Goal: Task Accomplishment & Management: Manage account settings

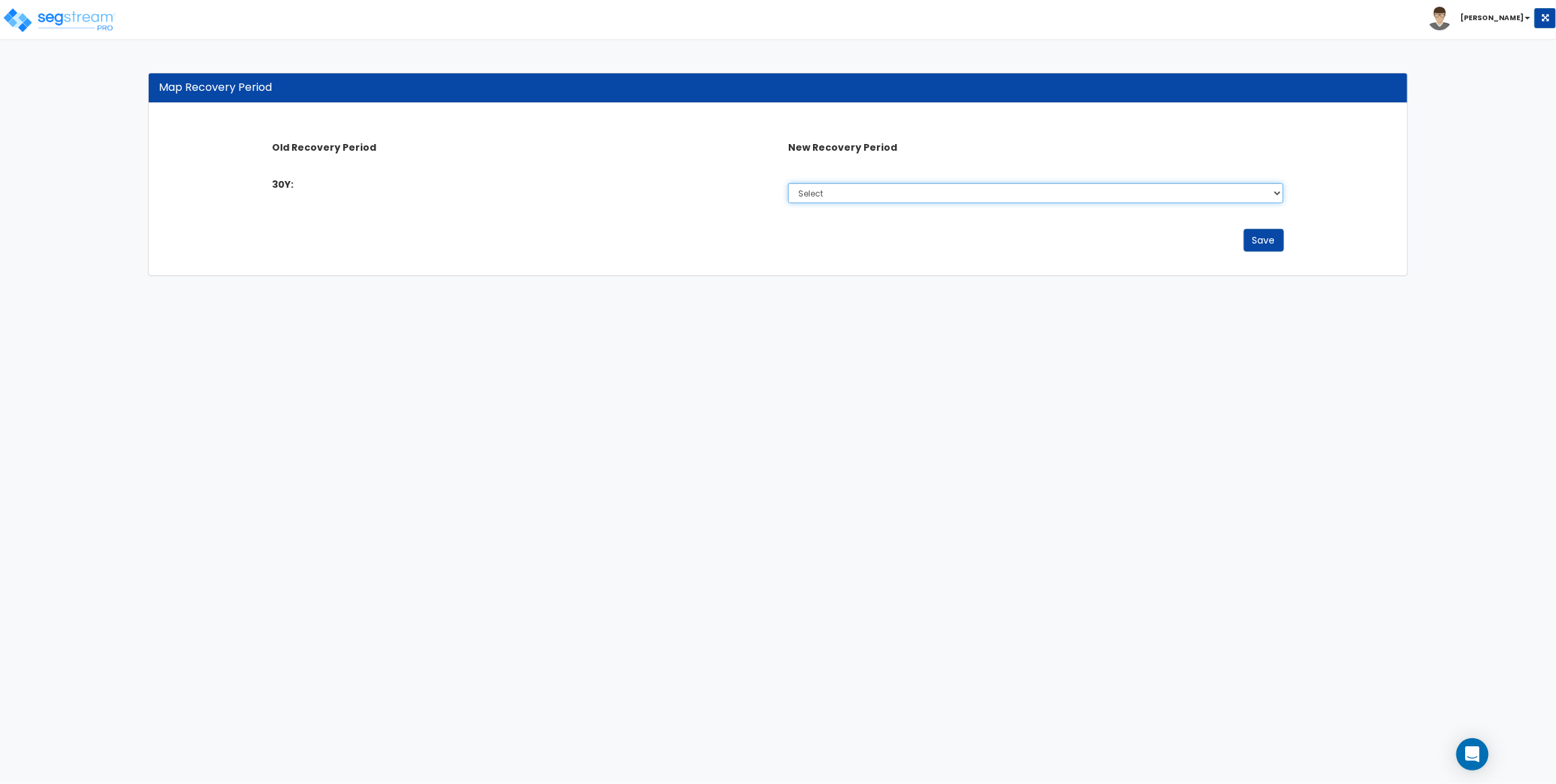
drag, startPoint x: 991, startPoint y: 183, endPoint x: 588, endPoint y: 276, distance: 413.6
click at [588, 276] on div "Map Recovery Period Old Recovery Period New Recovery Period 30Y: Select 5 Years…" at bounding box center [778, 174] width 1260 height 203
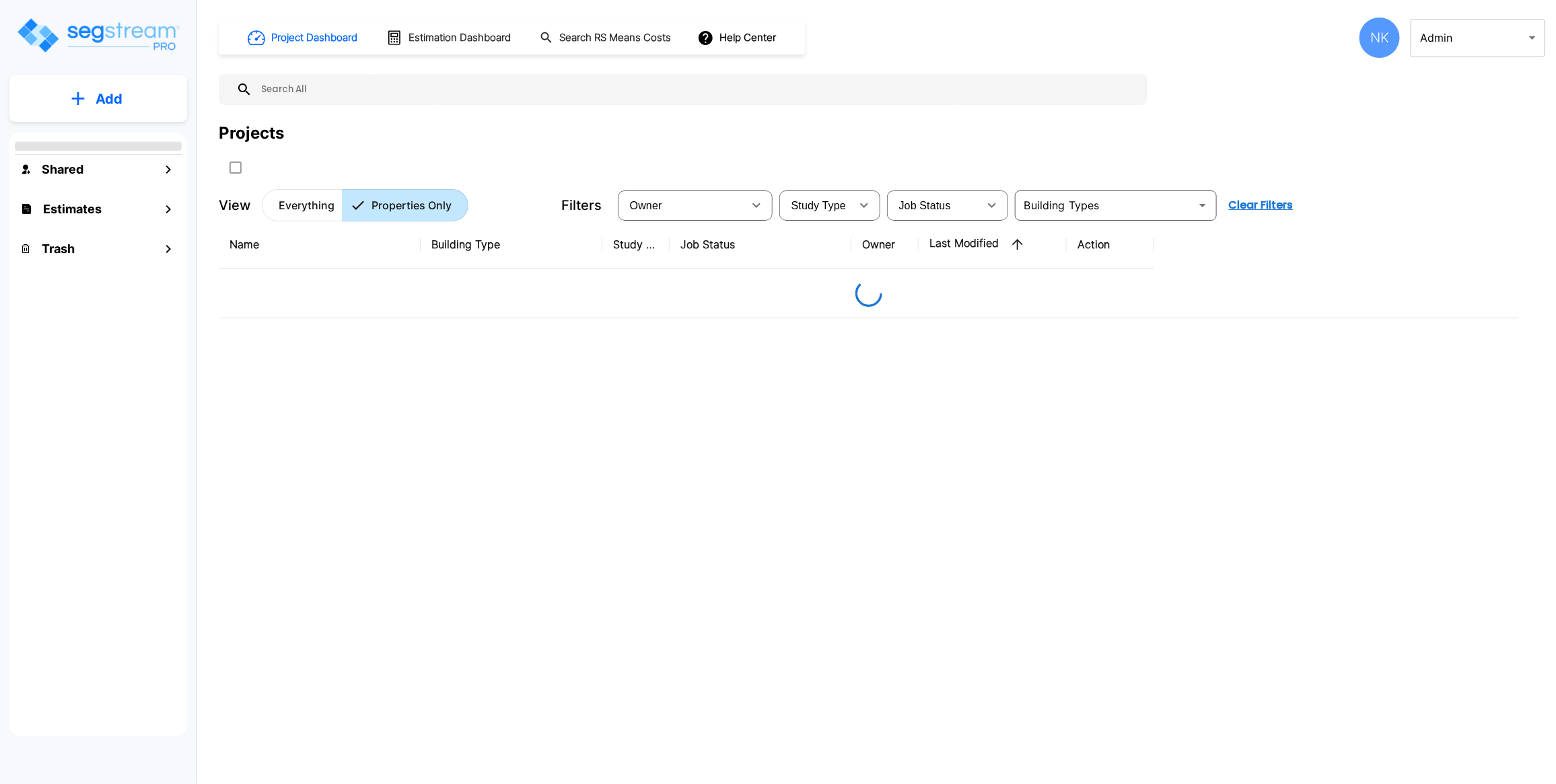
click at [1425, 38] on body "× Your report is being generated. Be patient! × We're working on your Modificat…" at bounding box center [778, 392] width 1556 height 784
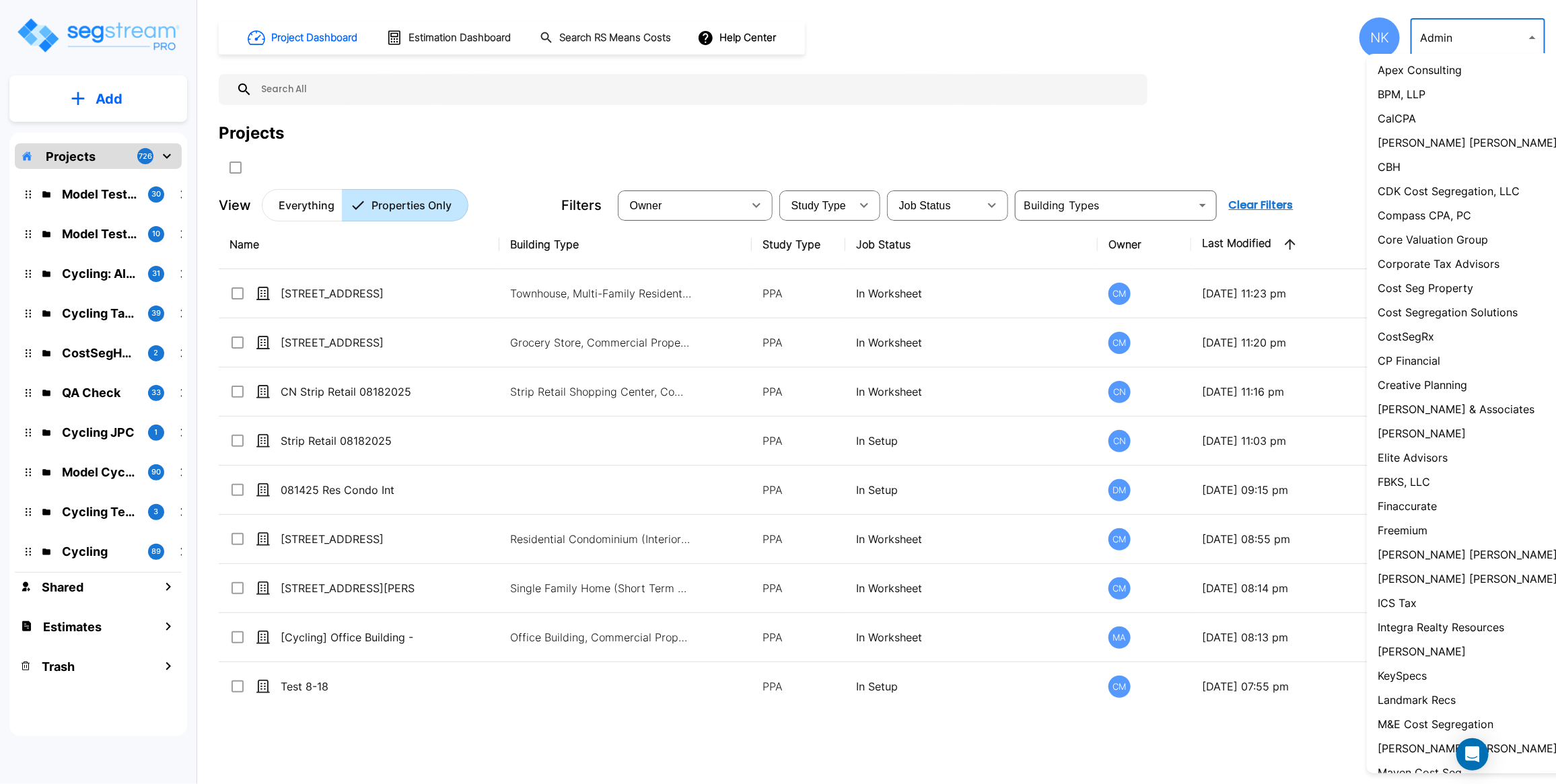
scroll to position [802, 0]
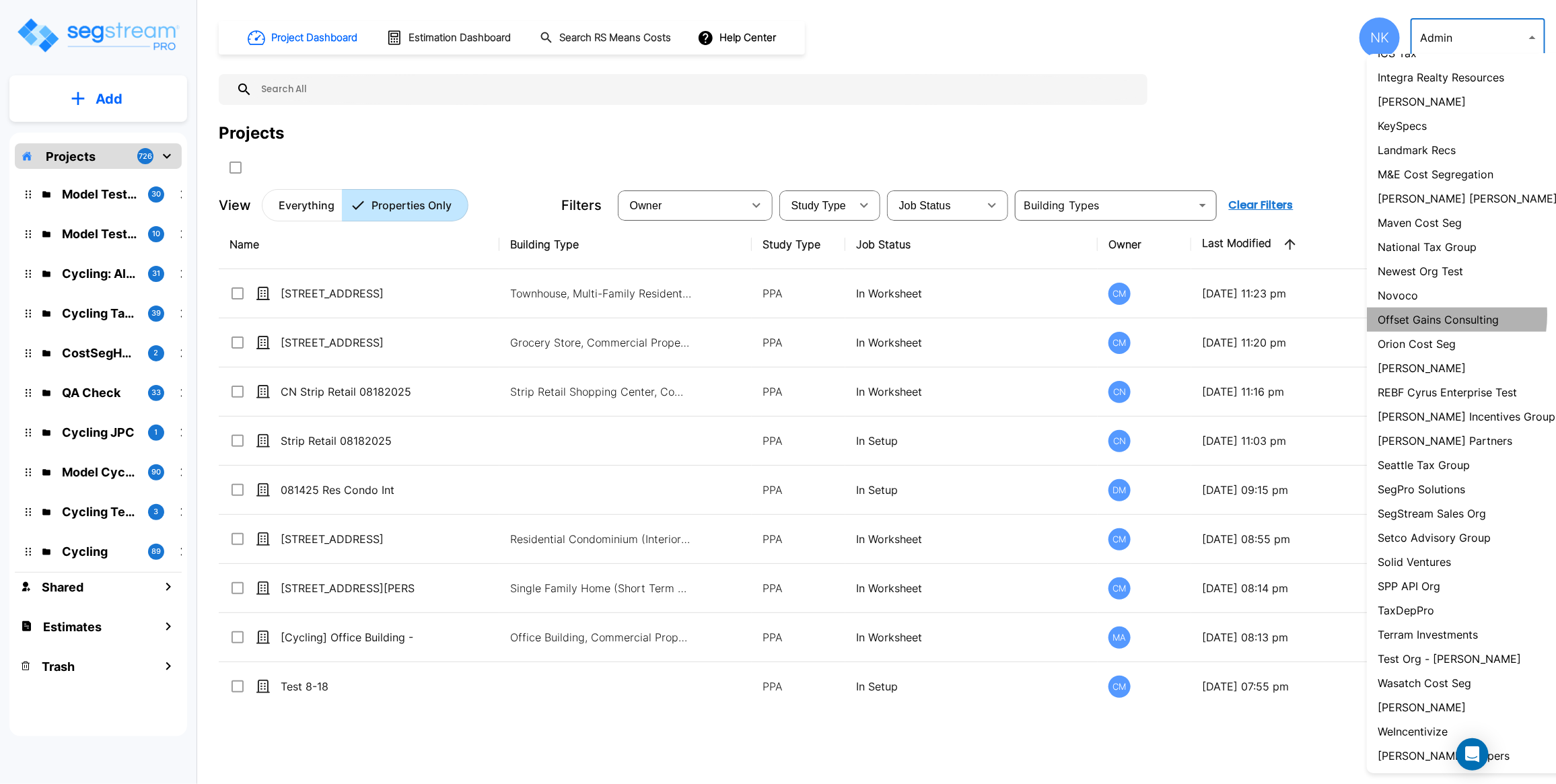
click at [1422, 312] on p "Offset Gains Consulting" at bounding box center [1438, 320] width 122 height 16
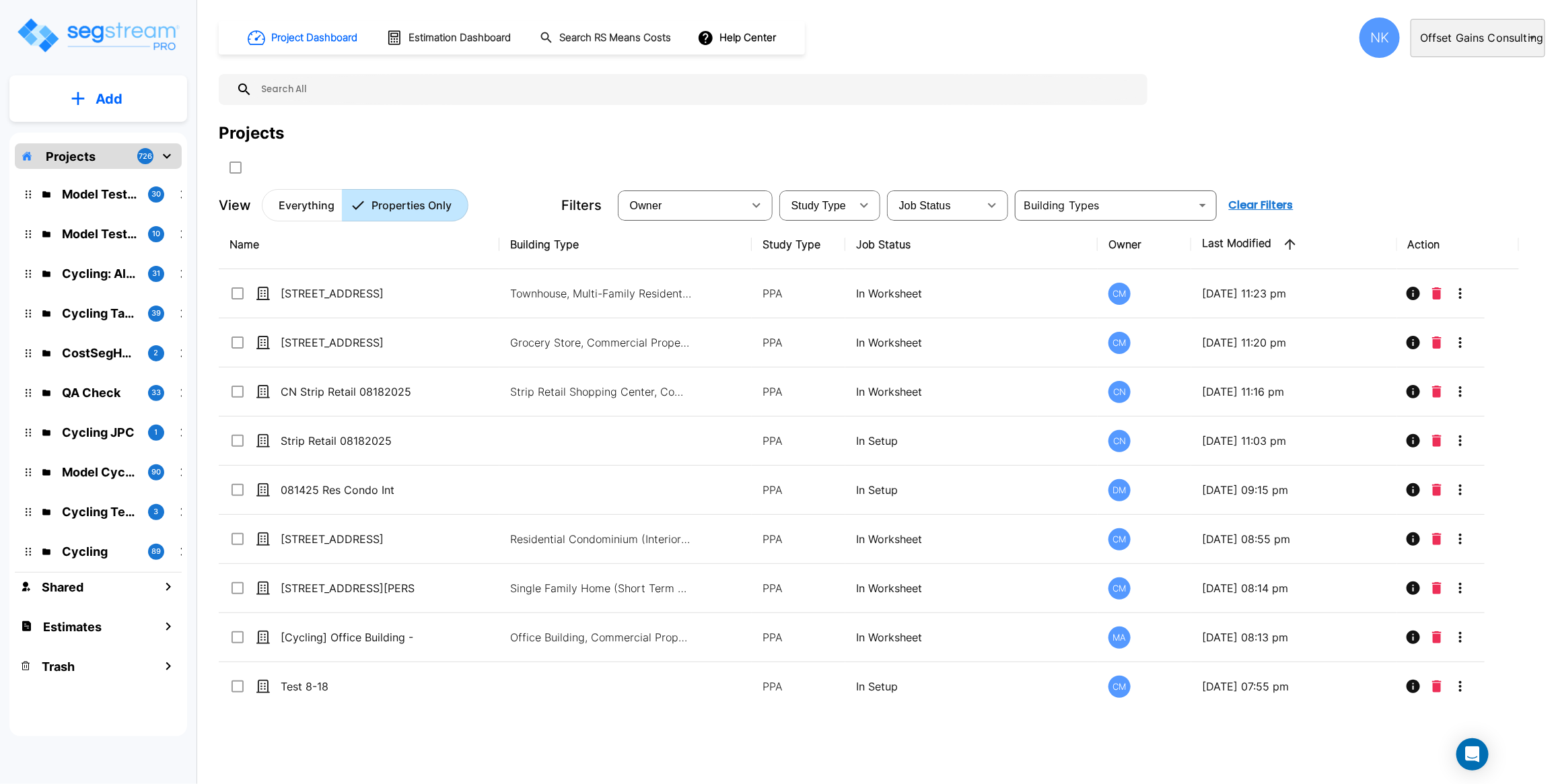
type input "109"
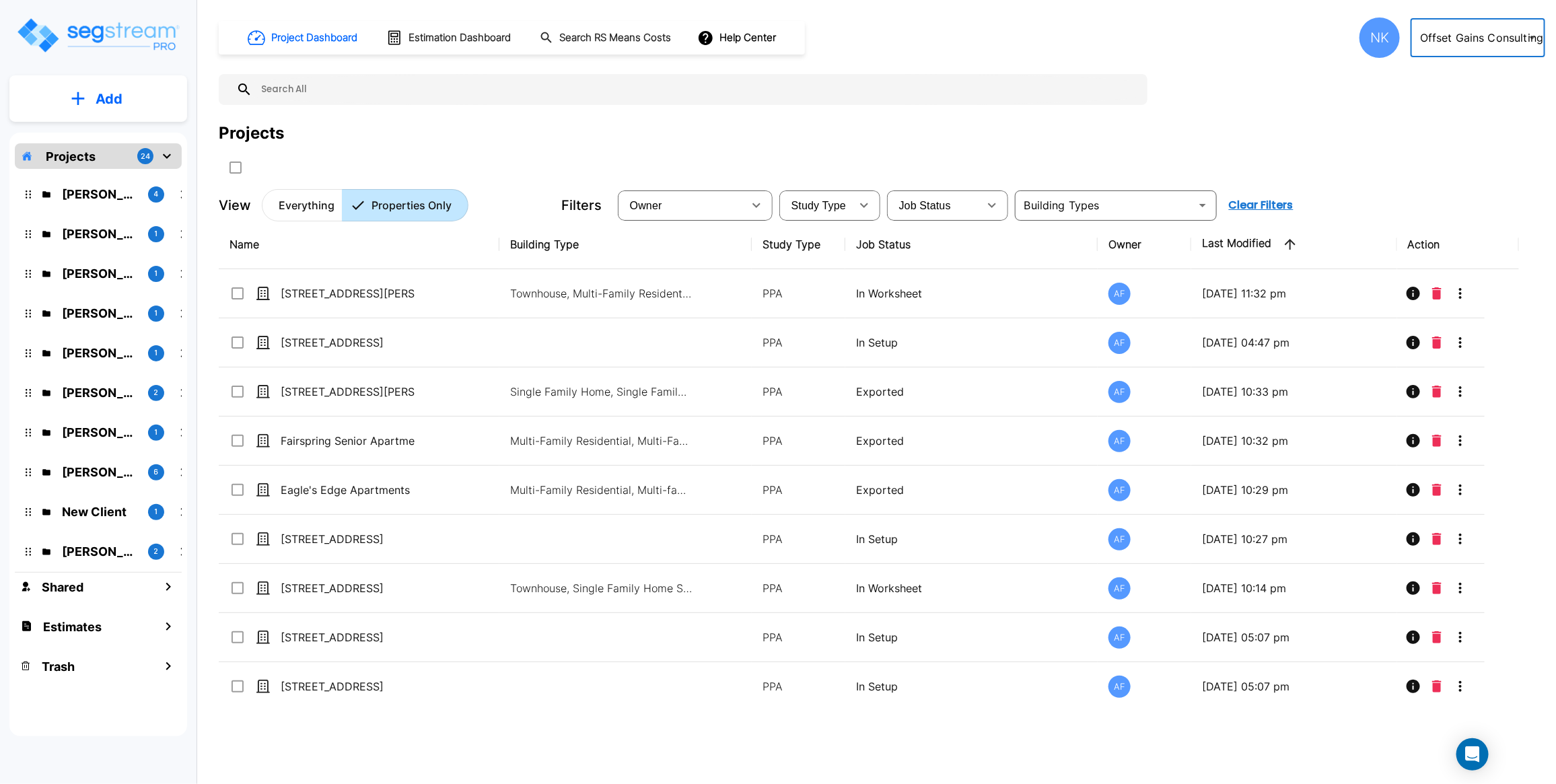
click at [1380, 41] on div "NK" at bounding box center [1380, 38] width 41 height 41
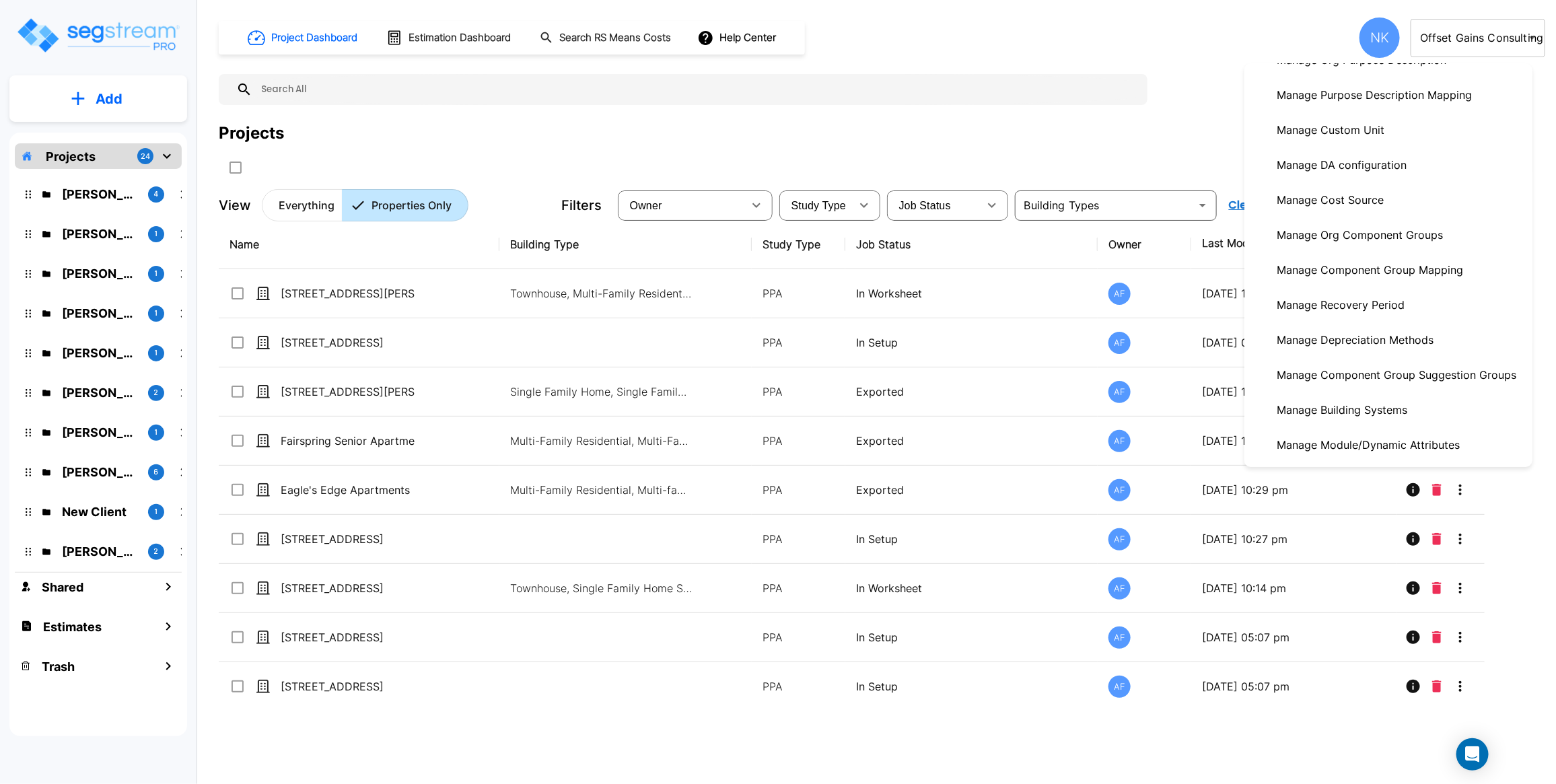
scroll to position [242, 0]
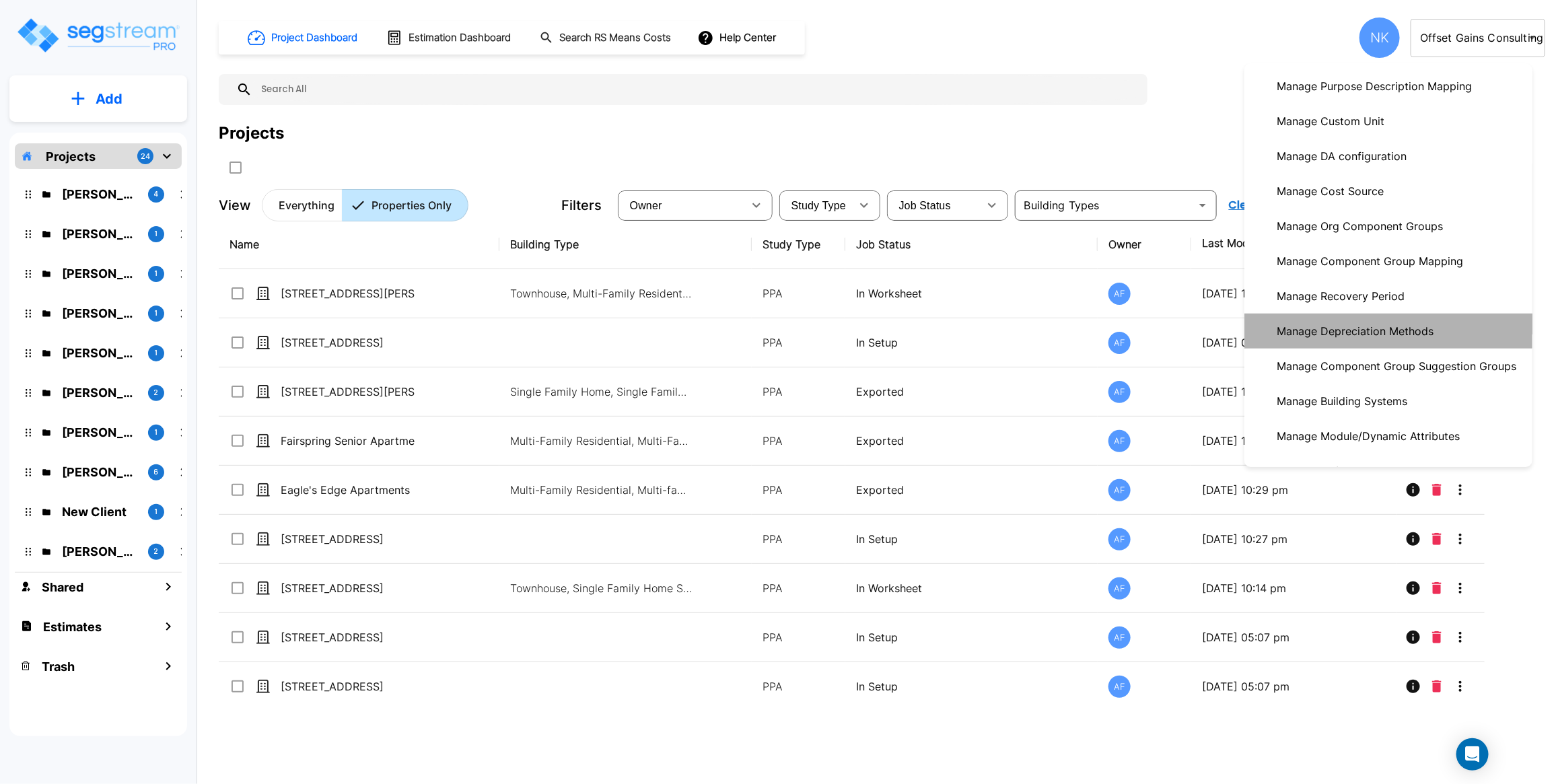
click at [1357, 343] on p "Manage Depreciation Methods" at bounding box center [1355, 331] width 168 height 27
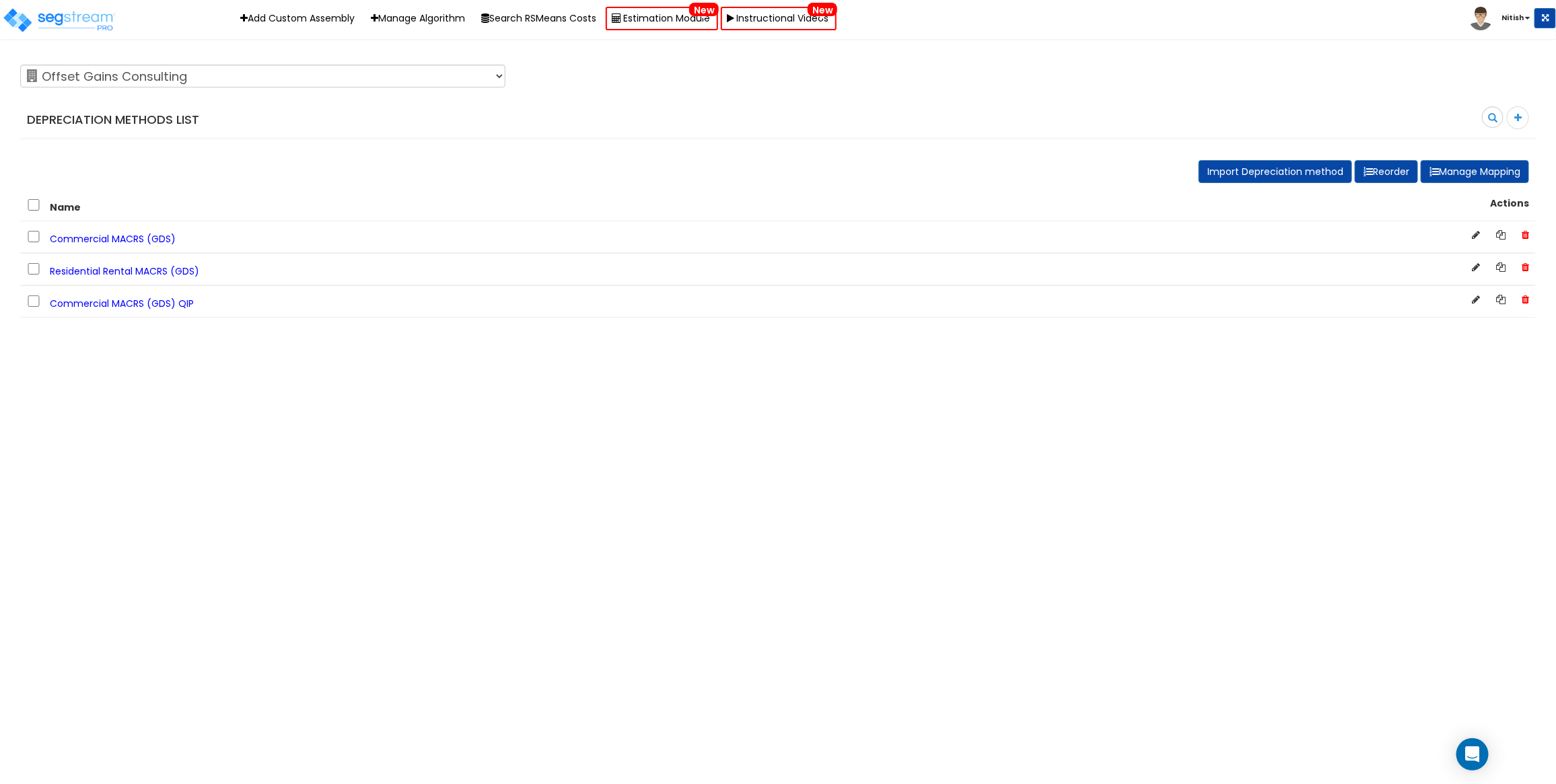
click at [142, 274] on span "Residential Rental MACRS (GDS)" at bounding box center [124, 271] width 150 height 14
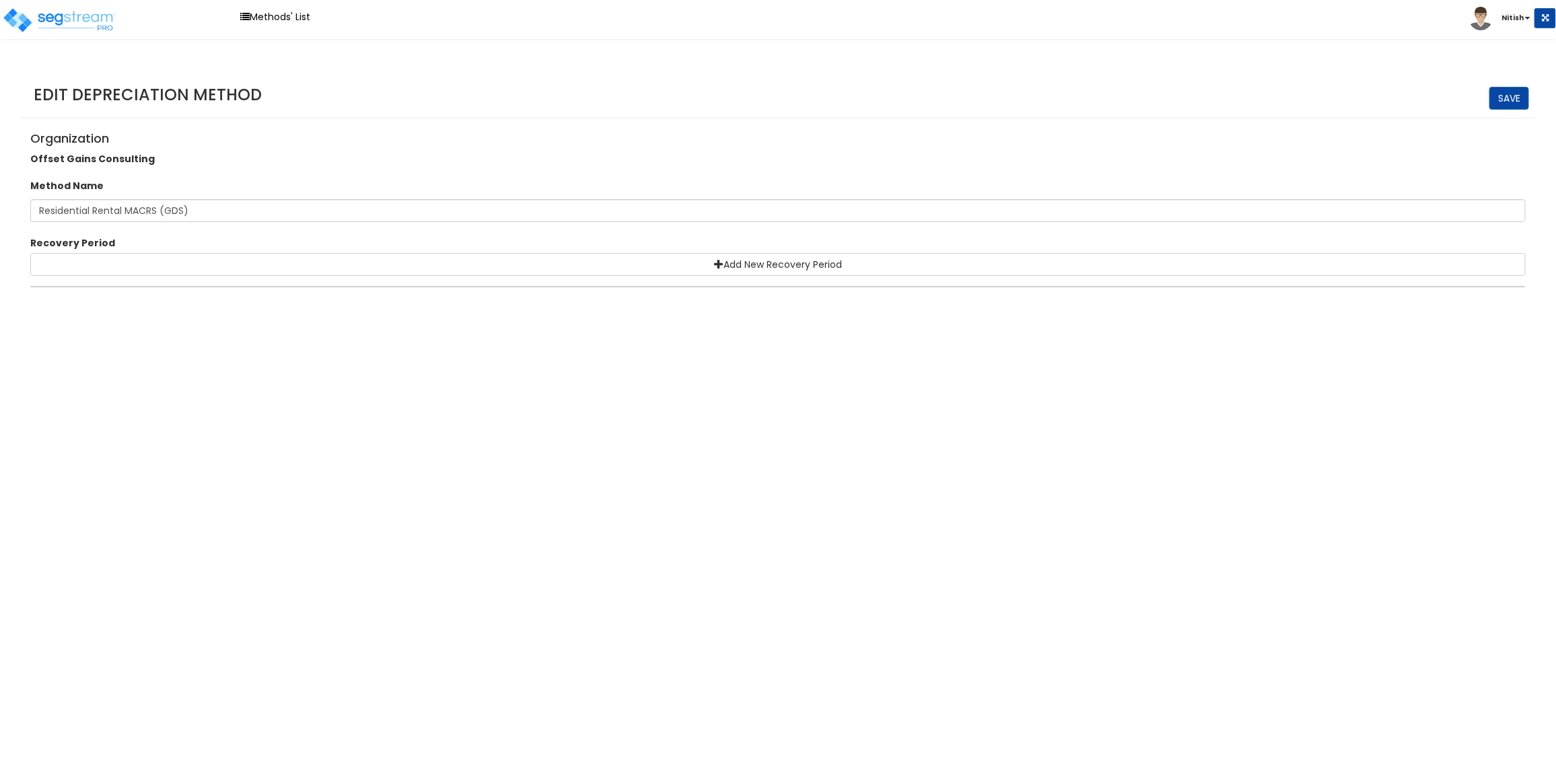
select select "5Y"
select select "10182"
select select "7Y"
select select "48830"
select select "48832"
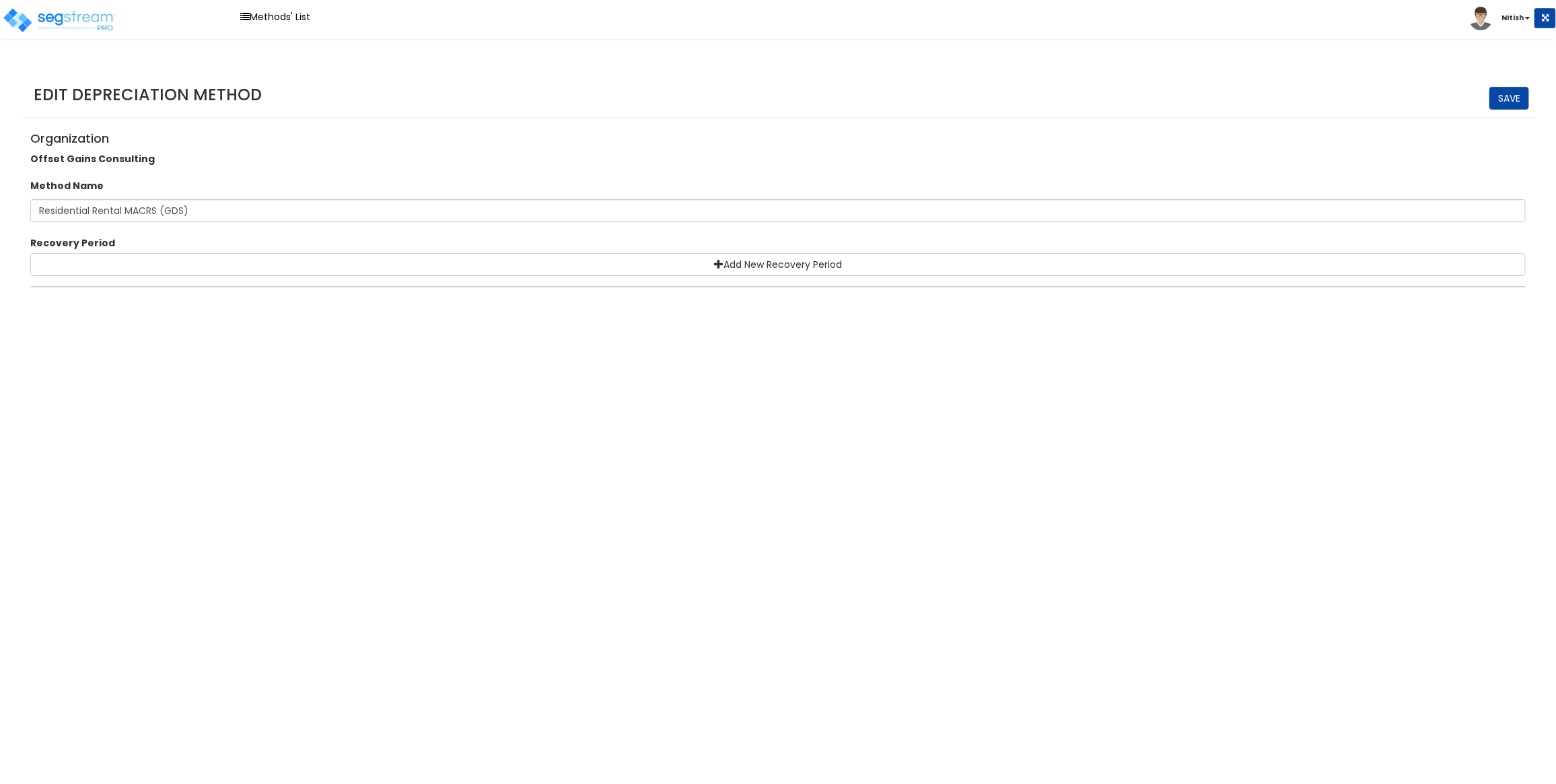
select select "15Y"
select select "3666"
select select "31875"
select select "275Y"
select select "31302"
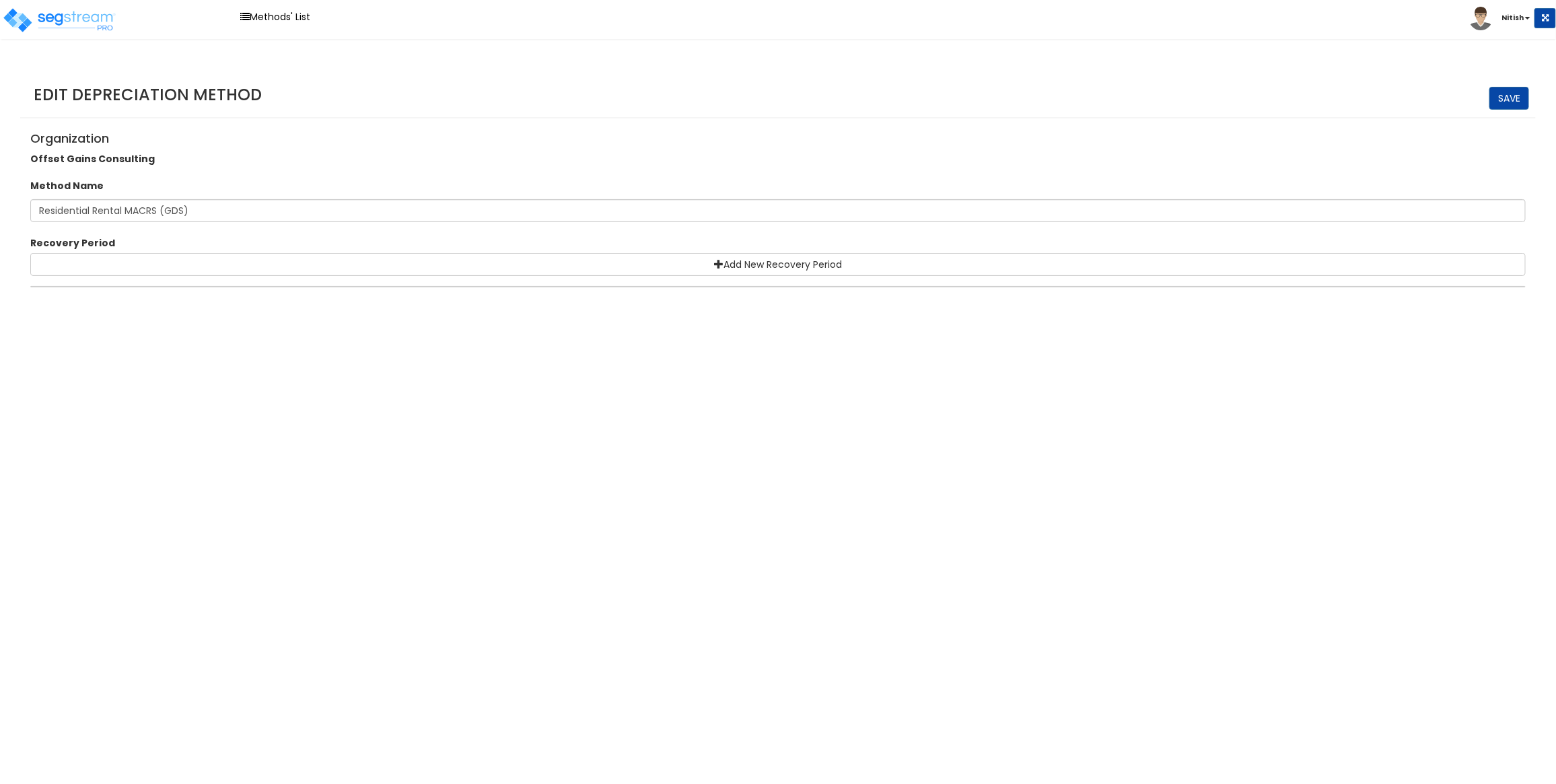
select select "30Y"
select select
select select "39Y"
select select
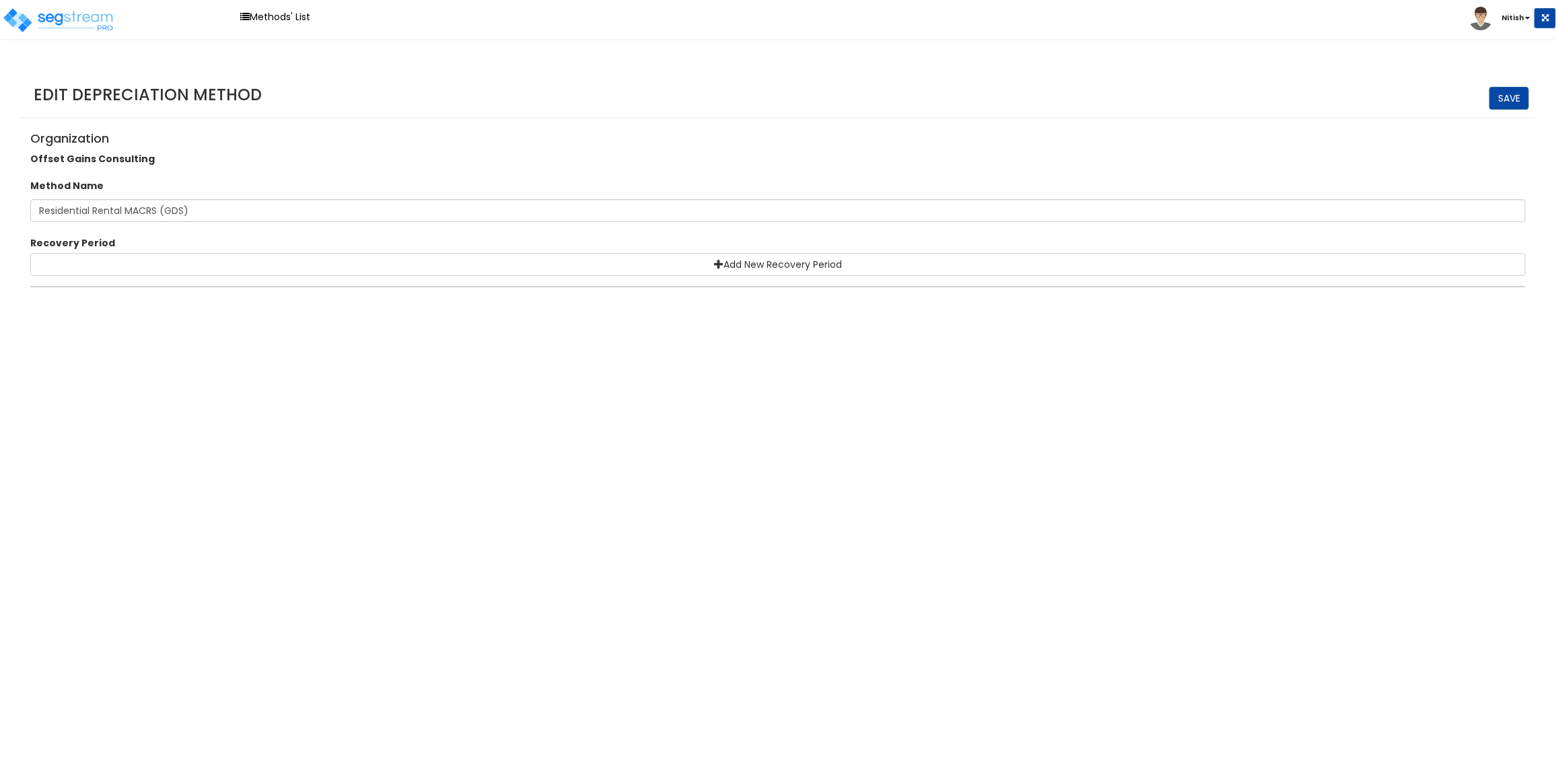
select select
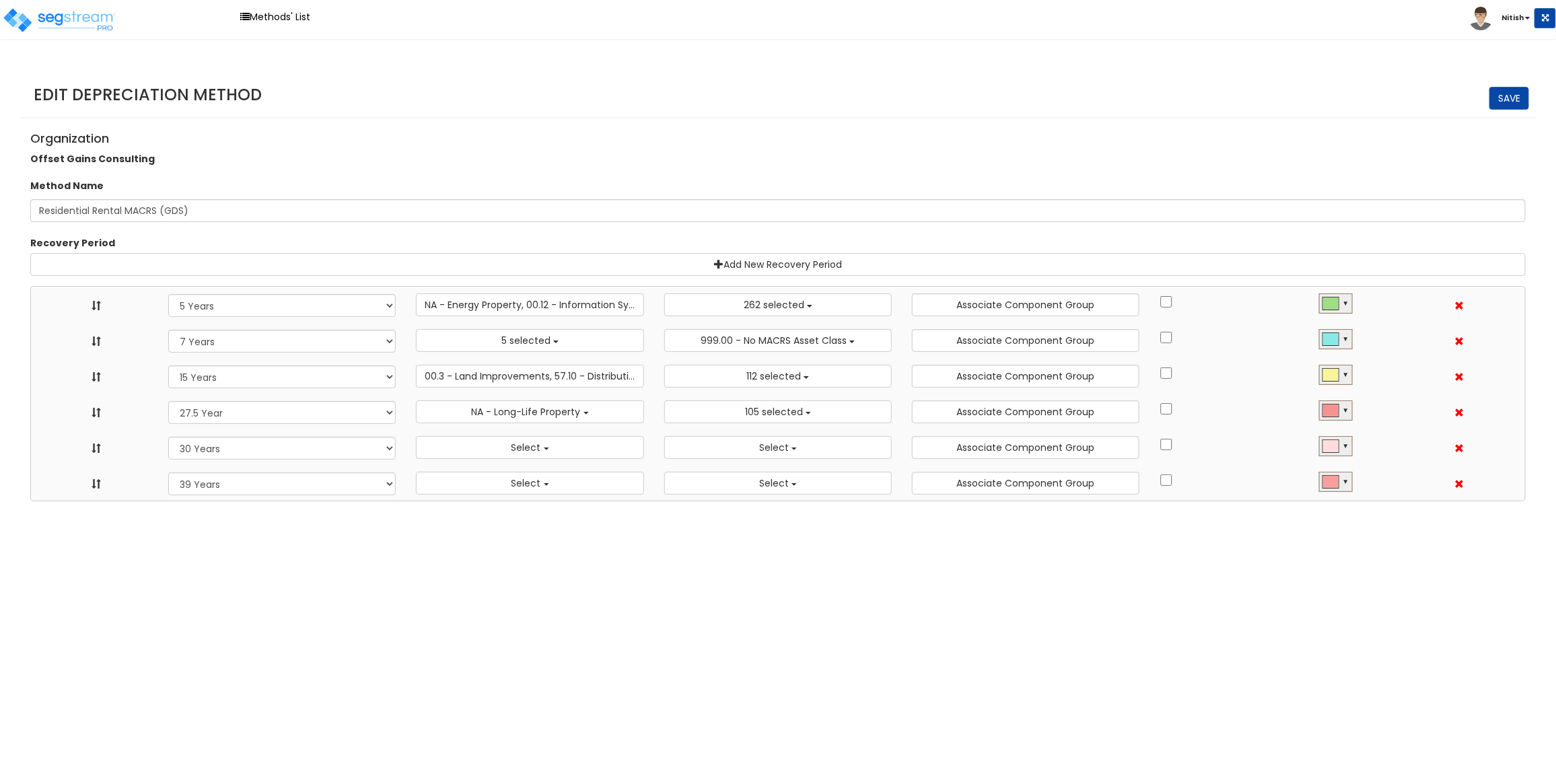
scroll to position [15, 0]
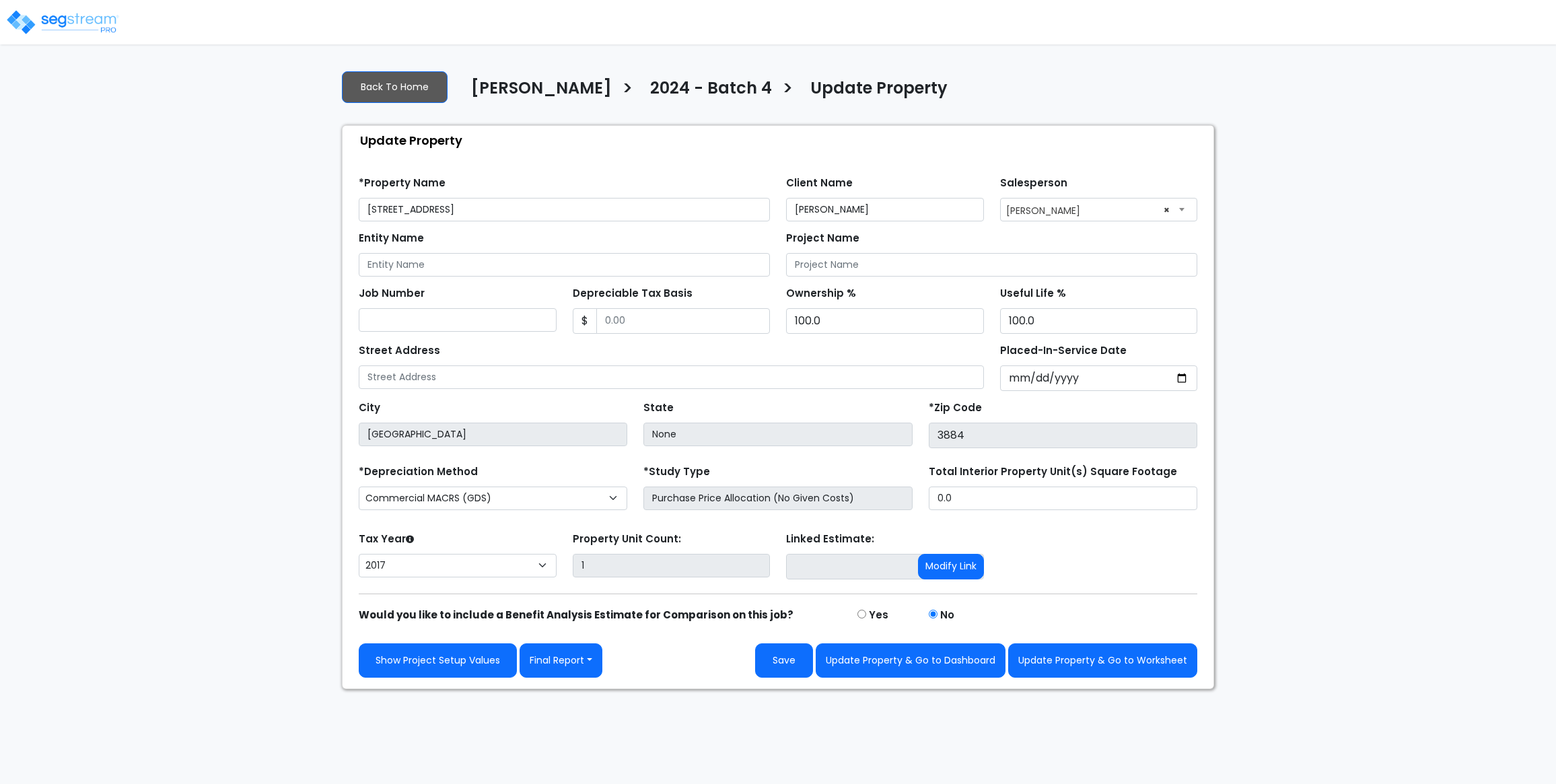
select select "2017"
click at [975, 448] on input "3884" at bounding box center [1063, 436] width 269 height 26
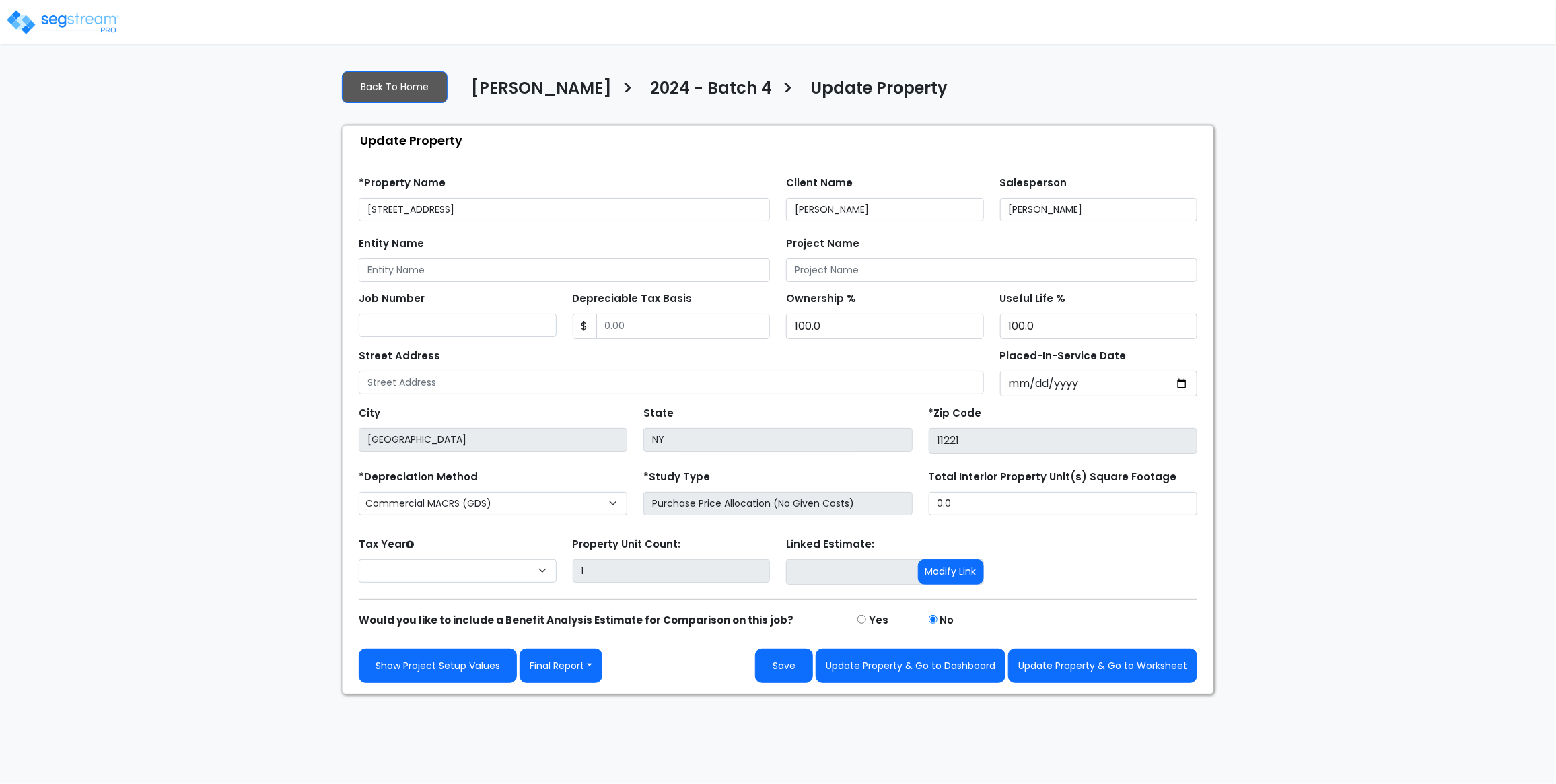
select select "2017"
